Goal: Entertainment & Leisure: Consume media (video, audio)

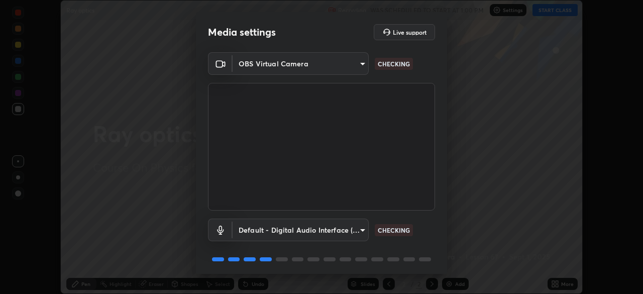
scroll to position [36, 0]
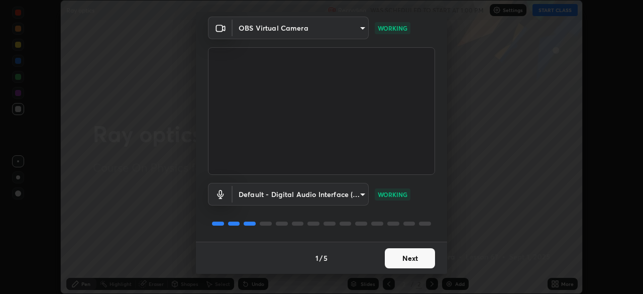
click at [417, 257] on button "Next" at bounding box center [410, 258] width 50 height 20
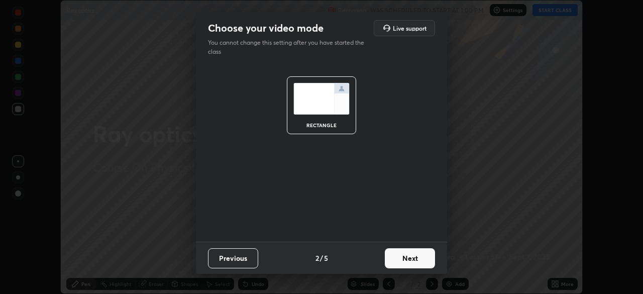
click at [422, 259] on button "Next" at bounding box center [410, 258] width 50 height 20
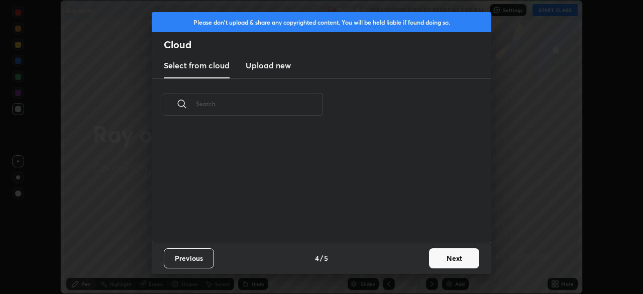
click at [431, 261] on button "Next" at bounding box center [454, 258] width 50 height 20
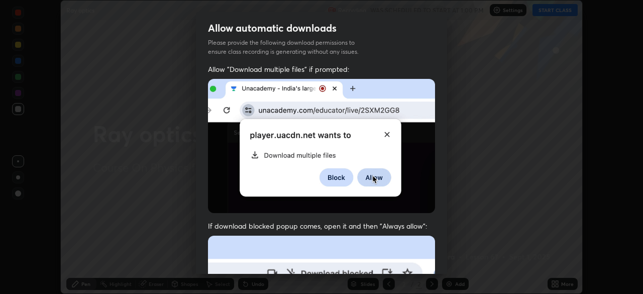
click at [432, 261] on div "Allow "Download multiple files" if prompted: If download blocked popup comes, o…" at bounding box center [321, 275] width 251 height 423
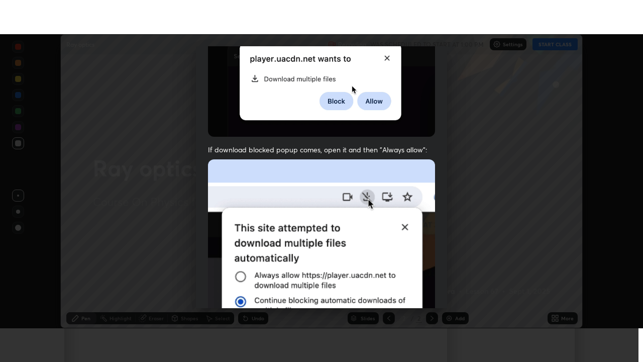
scroll to position [241, 0]
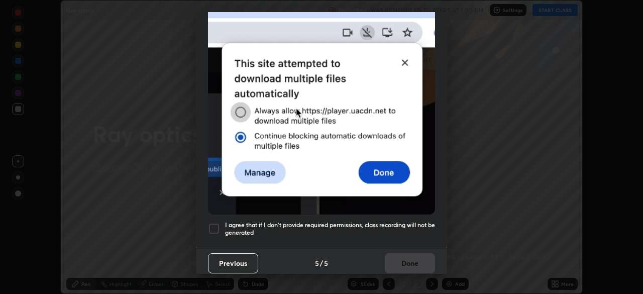
click at [219, 227] on div at bounding box center [214, 229] width 12 height 12
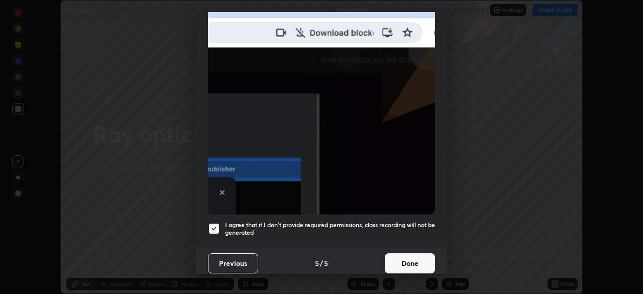
click at [414, 260] on button "Done" at bounding box center [410, 263] width 50 height 20
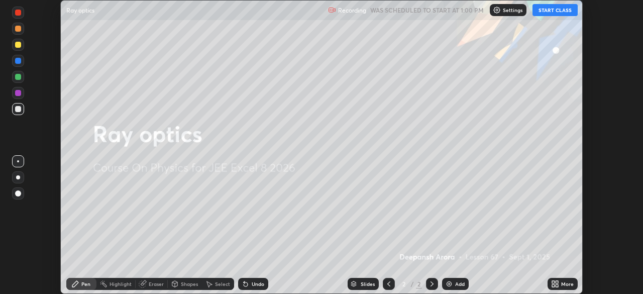
click at [558, 10] on button "START CLASS" at bounding box center [555, 10] width 45 height 12
click at [569, 284] on div "More" at bounding box center [567, 283] width 13 height 5
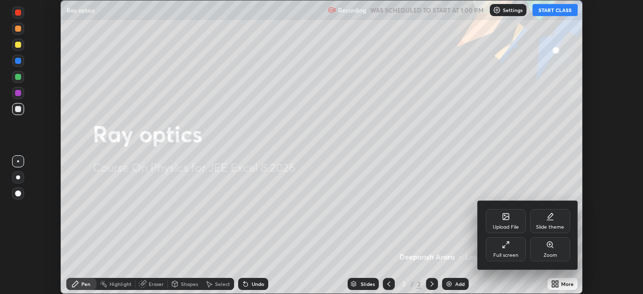
click at [511, 251] on div "Full screen" at bounding box center [506, 249] width 40 height 24
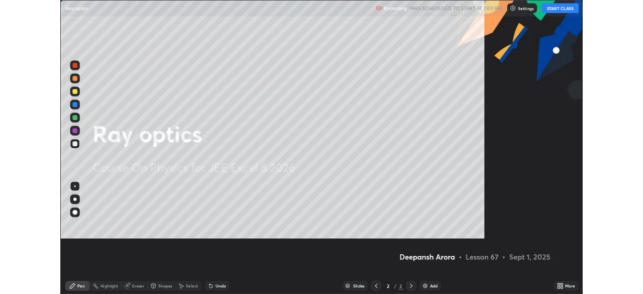
scroll to position [362, 643]
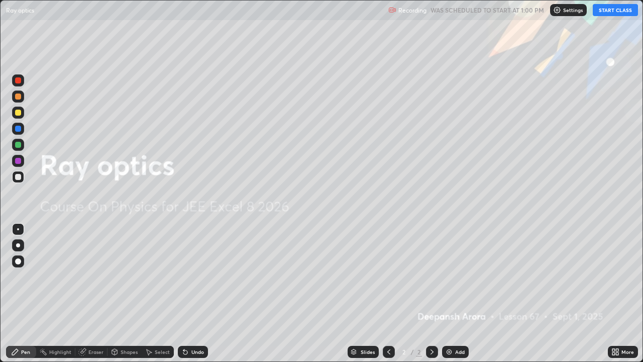
click at [612, 8] on button "START CLASS" at bounding box center [615, 10] width 45 height 12
click at [625, 293] on div "More" at bounding box center [628, 351] width 13 height 5
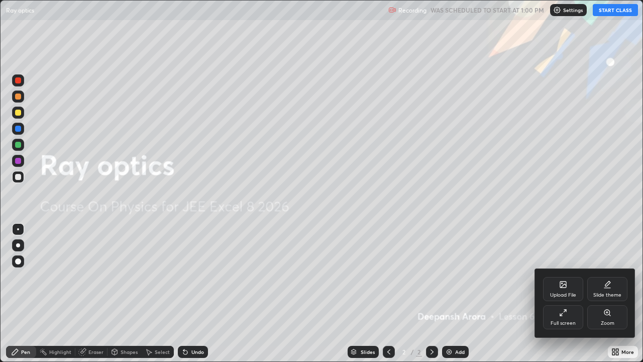
click at [563, 293] on div "Full screen" at bounding box center [563, 317] width 40 height 24
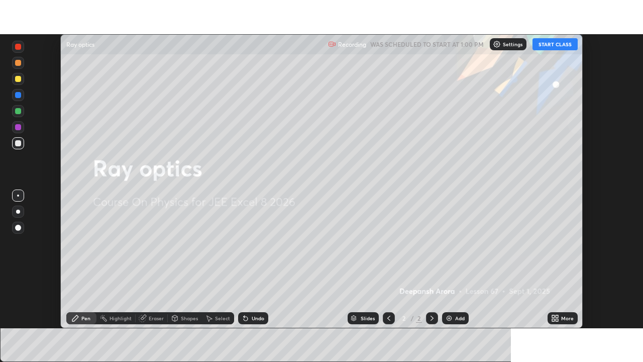
scroll to position [49962, 49612]
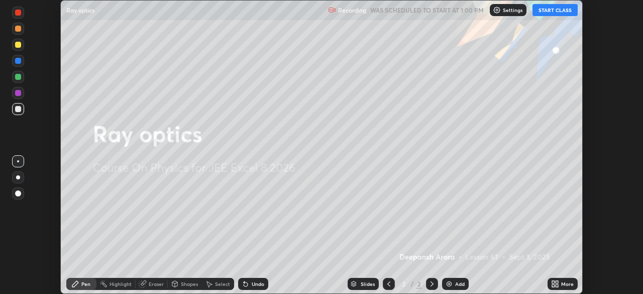
click at [562, 12] on button "START CLASS" at bounding box center [555, 10] width 45 height 12
click at [559, 9] on button "START CLASS" at bounding box center [555, 10] width 45 height 12
click at [564, 6] on button "START CLASS" at bounding box center [555, 10] width 45 height 12
click at [564, 284] on div "More" at bounding box center [567, 283] width 13 height 5
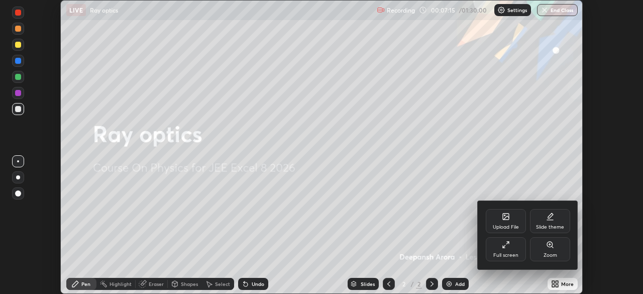
click at [520, 249] on div "Full screen" at bounding box center [506, 249] width 40 height 24
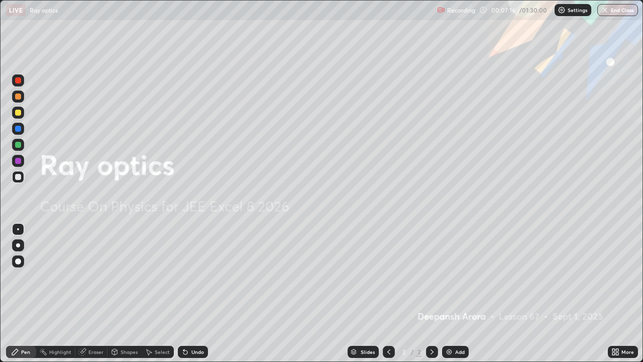
scroll to position [362, 643]
click at [461, 293] on div "Add" at bounding box center [460, 351] width 10 height 5
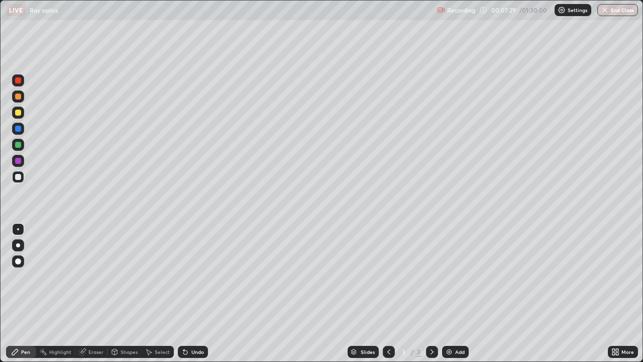
click at [206, 293] on div "Undo" at bounding box center [193, 352] width 30 height 12
click at [205, 293] on div "Undo" at bounding box center [193, 352] width 30 height 12
click at [23, 143] on div at bounding box center [18, 145] width 12 height 12
click at [67, 293] on div "Highlight" at bounding box center [55, 352] width 39 height 12
click at [20, 293] on icon at bounding box center [18, 317] width 5 height 5
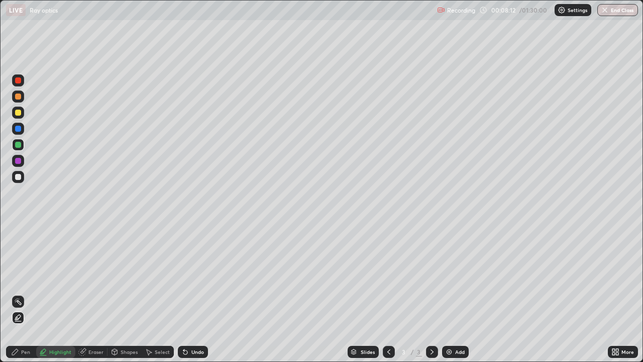
click at [18, 145] on div at bounding box center [18, 145] width 6 height 6
click at [26, 293] on div "Pen" at bounding box center [25, 351] width 9 height 5
click at [19, 177] on div at bounding box center [18, 177] width 6 height 6
click at [19, 113] on div at bounding box center [18, 113] width 6 height 6
click at [23, 130] on div at bounding box center [18, 129] width 12 height 12
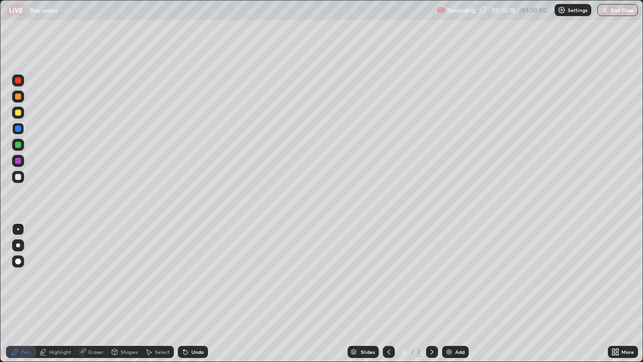
click at [201, 293] on div "Undo" at bounding box center [197, 351] width 13 height 5
click at [200, 293] on div "Undo" at bounding box center [197, 351] width 13 height 5
click at [199, 293] on div "Undo" at bounding box center [197, 351] width 13 height 5
click at [200, 293] on div "Undo" at bounding box center [197, 351] width 13 height 5
click at [466, 293] on div "Add" at bounding box center [455, 352] width 27 height 12
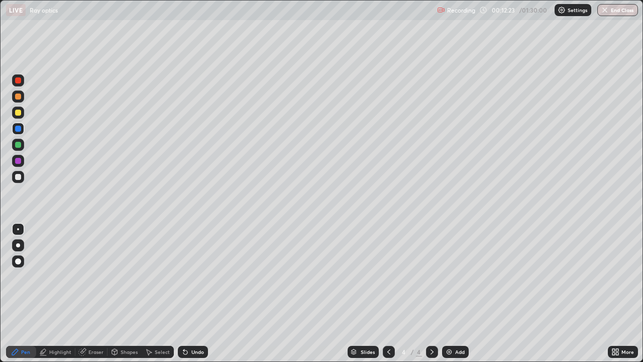
click at [19, 96] on div at bounding box center [18, 96] width 6 height 6
click at [20, 178] on div at bounding box center [18, 177] width 6 height 6
click at [22, 97] on div at bounding box center [18, 96] width 12 height 12
click at [24, 147] on div at bounding box center [18, 145] width 12 height 12
click at [20, 96] on div at bounding box center [18, 96] width 6 height 6
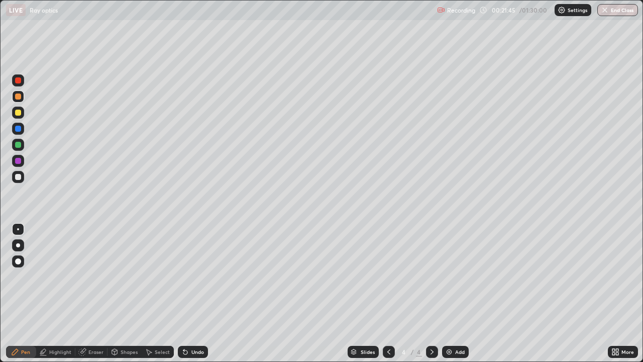
click at [467, 293] on div "Slides 4 / 4 Add" at bounding box center [408, 352] width 400 height 20
click at [452, 293] on div "Add" at bounding box center [455, 352] width 27 height 12
click at [22, 112] on div at bounding box center [18, 113] width 12 height 12
click at [20, 145] on div at bounding box center [18, 145] width 6 height 6
click at [198, 293] on div "Undo" at bounding box center [197, 351] width 13 height 5
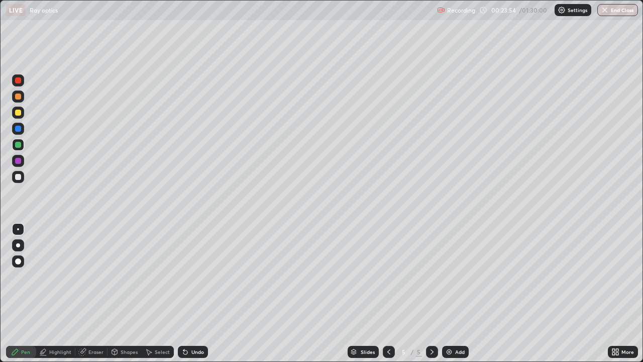
click at [196, 293] on div "Undo" at bounding box center [197, 351] width 13 height 5
click at [198, 293] on div "Undo" at bounding box center [197, 351] width 13 height 5
click at [195, 293] on div "Undo" at bounding box center [197, 351] width 13 height 5
click at [197, 293] on div "Undo" at bounding box center [193, 352] width 30 height 12
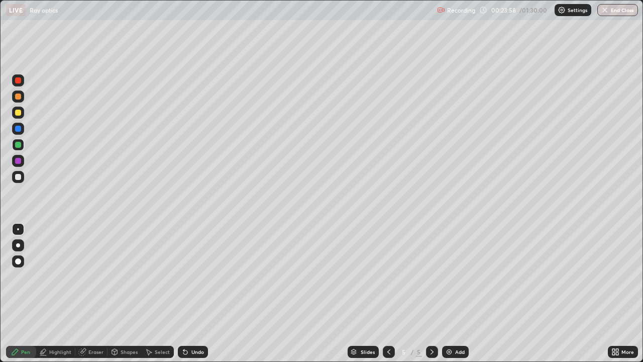
click at [206, 293] on div "Undo" at bounding box center [193, 352] width 30 height 12
click at [205, 293] on div "Undo" at bounding box center [193, 352] width 30 height 12
click at [204, 293] on div "Undo" at bounding box center [193, 352] width 30 height 12
click at [202, 293] on div "Undo" at bounding box center [193, 352] width 30 height 12
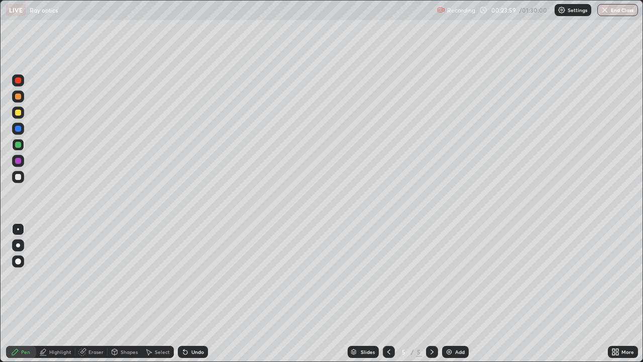
click at [201, 293] on div "Undo" at bounding box center [193, 352] width 30 height 12
click at [201, 293] on div "Undo" at bounding box center [197, 351] width 13 height 5
click at [203, 293] on div "Undo" at bounding box center [193, 352] width 30 height 12
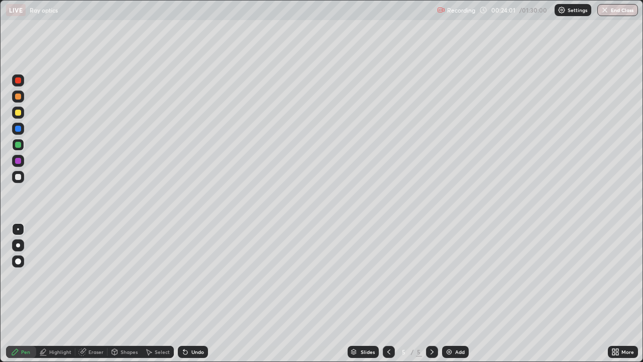
click at [201, 293] on div "Undo" at bounding box center [197, 351] width 13 height 5
click at [466, 293] on div "Add" at bounding box center [455, 352] width 27 height 12
click at [22, 94] on div at bounding box center [18, 96] width 12 height 12
click at [66, 293] on div "Highlight" at bounding box center [60, 351] width 22 height 5
click at [22, 293] on div at bounding box center [18, 318] width 12 height 12
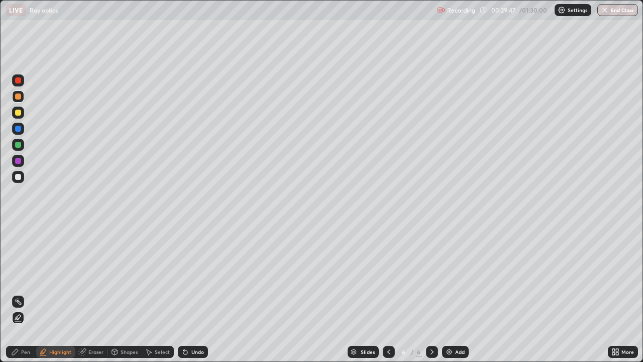
click at [19, 177] on div at bounding box center [18, 177] width 6 height 6
click at [202, 293] on div "Undo" at bounding box center [197, 351] width 13 height 5
click at [94, 293] on div "Eraser" at bounding box center [95, 351] width 15 height 5
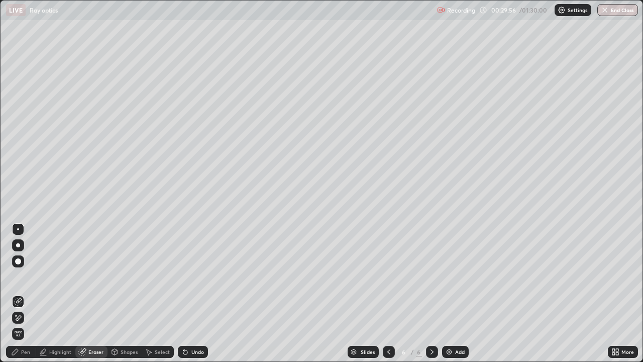
click at [27, 293] on div "Pen" at bounding box center [25, 351] width 9 height 5
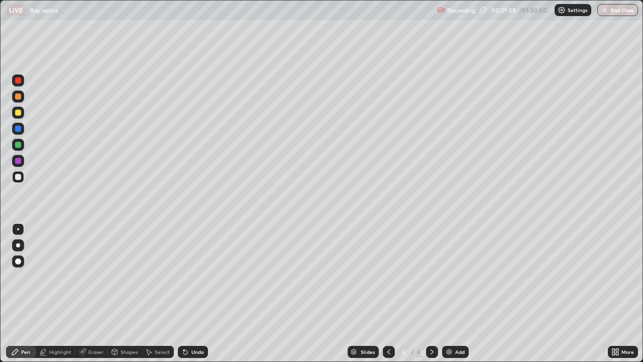
click at [24, 99] on div at bounding box center [18, 96] width 12 height 12
click at [65, 293] on div "Highlight" at bounding box center [60, 351] width 22 height 5
click at [23, 293] on div at bounding box center [18, 318] width 12 height 12
click at [18, 113] on div at bounding box center [18, 113] width 6 height 6
click at [23, 130] on div at bounding box center [18, 129] width 12 height 12
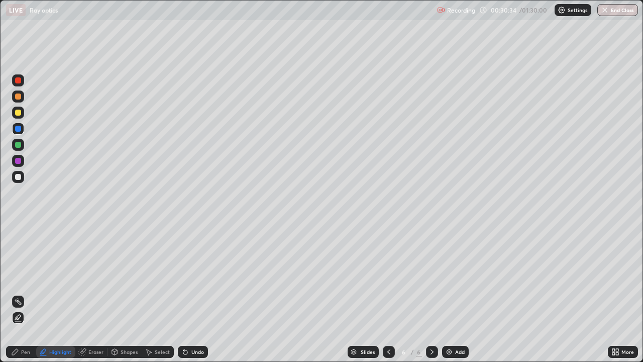
click at [28, 293] on div "Pen" at bounding box center [21, 352] width 30 height 12
click at [23, 97] on div at bounding box center [18, 96] width 12 height 12
click at [21, 131] on div at bounding box center [18, 129] width 6 height 6
click at [22, 79] on div at bounding box center [18, 80] width 12 height 12
click at [22, 175] on div at bounding box center [18, 177] width 12 height 12
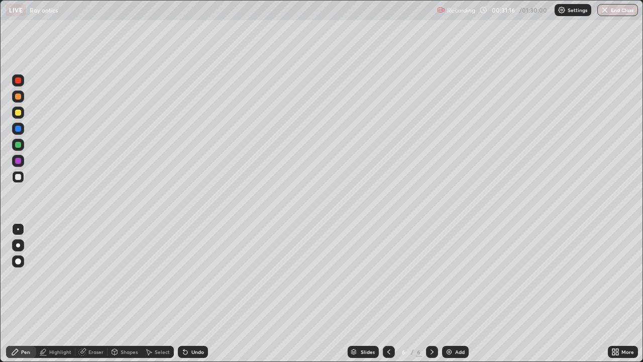
click at [22, 101] on div at bounding box center [18, 96] width 12 height 12
click at [22, 113] on div at bounding box center [18, 113] width 12 height 12
click at [22, 130] on div at bounding box center [18, 129] width 12 height 12
click at [21, 145] on div at bounding box center [18, 145] width 6 height 6
click at [461, 293] on div "Add" at bounding box center [455, 352] width 27 height 12
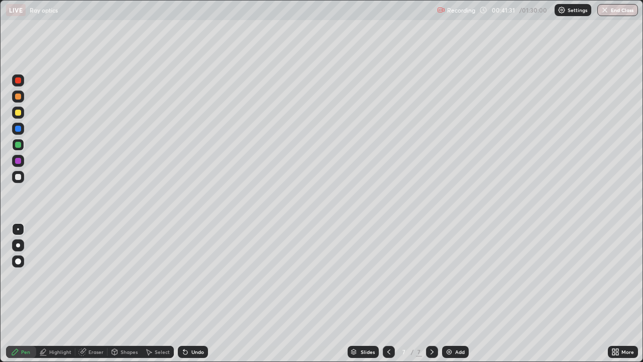
click at [20, 129] on div at bounding box center [18, 129] width 6 height 6
click at [17, 173] on div at bounding box center [18, 177] width 12 height 12
click at [19, 113] on div at bounding box center [18, 113] width 6 height 6
click at [22, 99] on div at bounding box center [18, 96] width 12 height 12
click at [465, 293] on div "Add" at bounding box center [455, 352] width 27 height 12
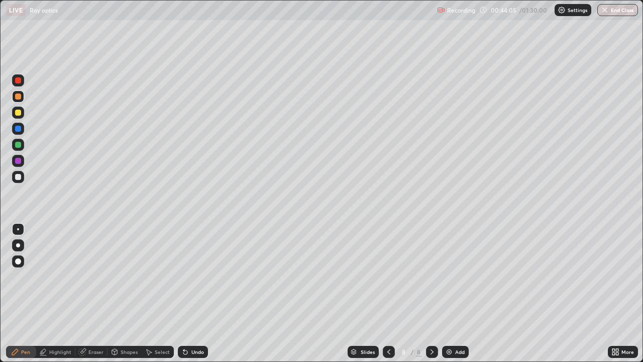
click at [20, 110] on div at bounding box center [18, 113] width 6 height 6
click at [19, 96] on div at bounding box center [18, 96] width 6 height 6
click at [22, 114] on div at bounding box center [18, 113] width 12 height 12
click at [196, 293] on div "Undo" at bounding box center [197, 351] width 13 height 5
click at [22, 146] on div at bounding box center [18, 145] width 12 height 12
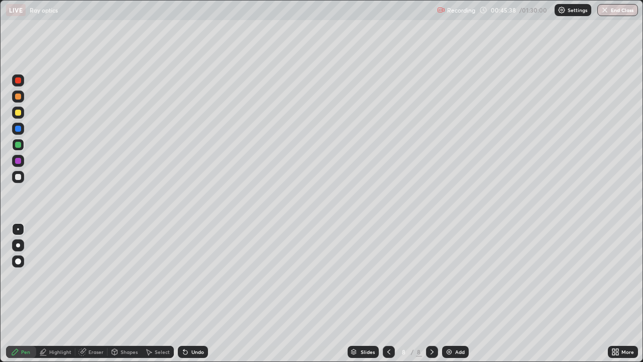
click at [22, 97] on div at bounding box center [18, 96] width 12 height 12
click at [454, 293] on div "Add" at bounding box center [455, 352] width 27 height 12
click at [22, 114] on div at bounding box center [18, 113] width 12 height 12
click at [19, 111] on div at bounding box center [18, 113] width 6 height 6
click at [21, 95] on div at bounding box center [18, 96] width 6 height 6
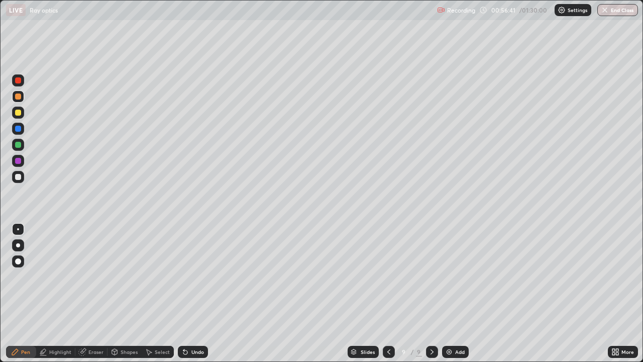
click at [462, 293] on div "Add" at bounding box center [455, 352] width 27 height 12
click at [21, 146] on div at bounding box center [18, 145] width 6 height 6
click at [199, 293] on div "Undo" at bounding box center [193, 352] width 30 height 12
click at [198, 293] on div "Undo" at bounding box center [197, 351] width 13 height 5
click at [19, 114] on div at bounding box center [18, 113] width 6 height 6
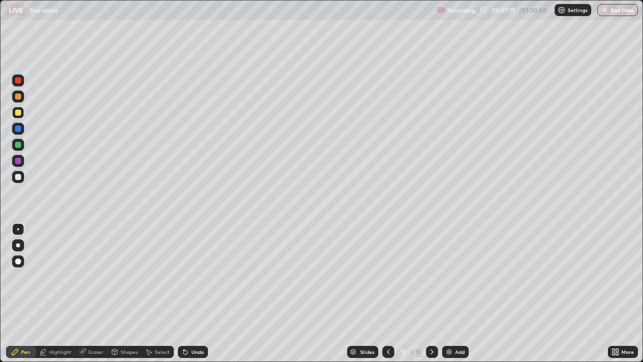
click at [201, 293] on div "Undo" at bounding box center [197, 351] width 13 height 5
click at [201, 293] on div "Undo" at bounding box center [193, 352] width 30 height 12
click at [200, 293] on div "Undo" at bounding box center [193, 352] width 30 height 12
click at [198, 293] on div "Undo" at bounding box center [197, 351] width 13 height 5
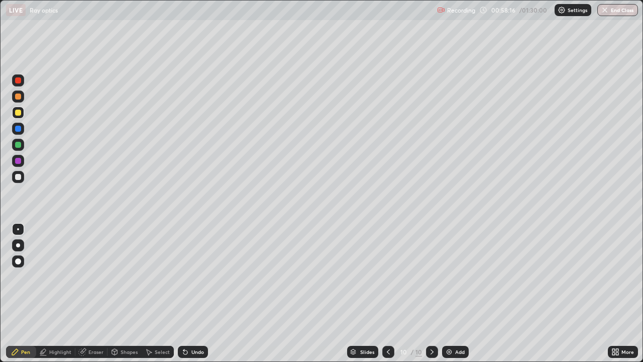
click at [201, 293] on div "Undo" at bounding box center [193, 352] width 30 height 12
click at [200, 293] on div "Undo" at bounding box center [197, 351] width 13 height 5
click at [199, 293] on div "Undo" at bounding box center [197, 351] width 13 height 5
click at [200, 293] on div "Undo" at bounding box center [197, 351] width 13 height 5
click at [629, 11] on button "End Class" at bounding box center [618, 10] width 41 height 12
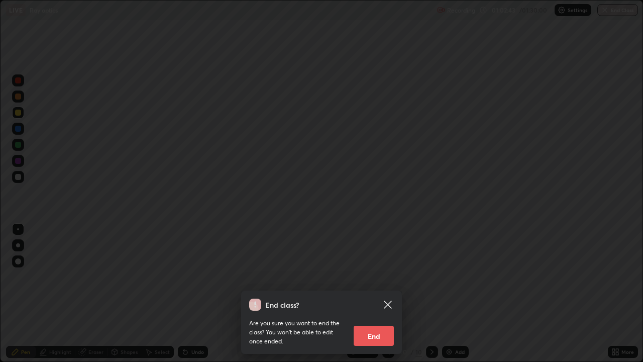
click at [379, 293] on button "End" at bounding box center [374, 336] width 40 height 20
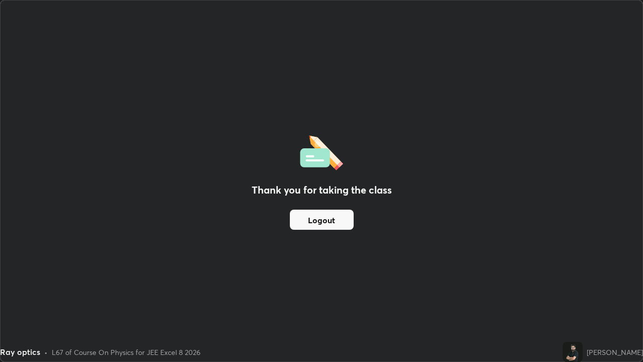
click at [326, 226] on button "Logout" at bounding box center [322, 220] width 64 height 20
